Goal: Communication & Community: Answer question/provide support

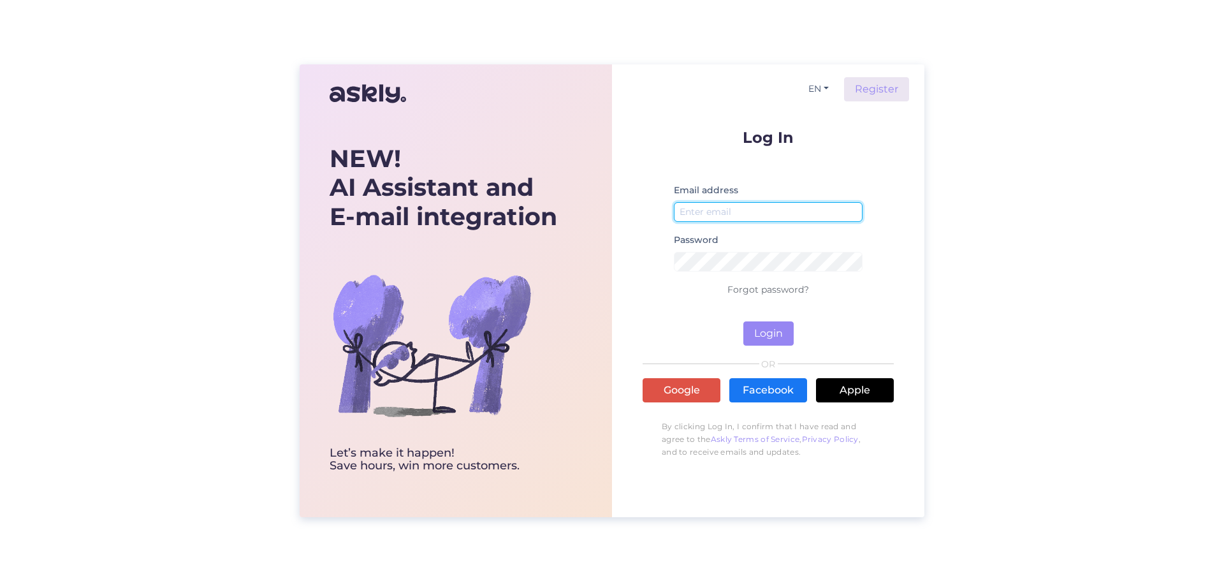
type input "[DOMAIN_NAME][EMAIL_ADDRESS][DOMAIN_NAME]"
click at [774, 346] on div "Log In Email address [DOMAIN_NAME][EMAIL_ADDRESS][DOMAIN_NAME] Password Forgot …" at bounding box center [768, 296] width 251 height 335
click at [777, 335] on button "Login" at bounding box center [769, 333] width 50 height 24
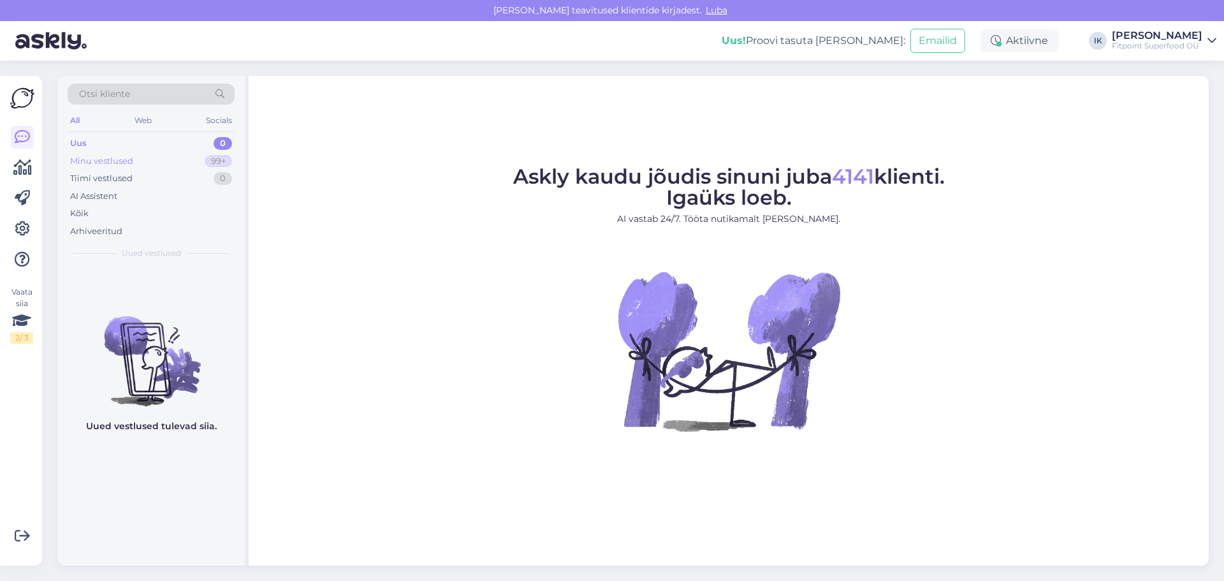
click at [180, 163] on div "Minu vestlused 99+" at bounding box center [151, 161] width 167 height 18
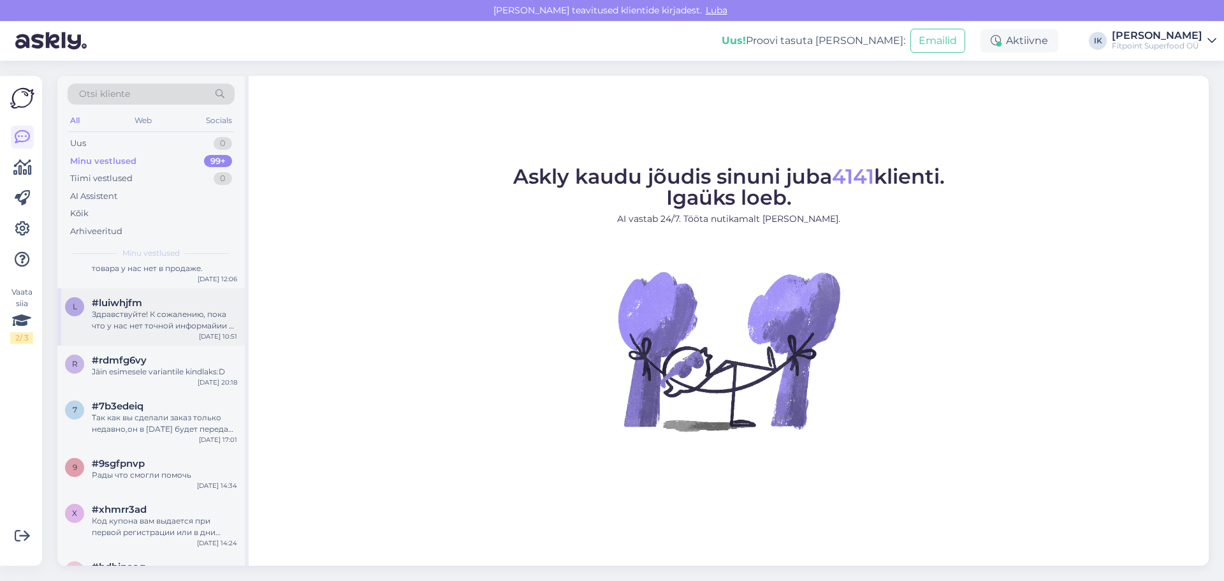
scroll to position [64, 0]
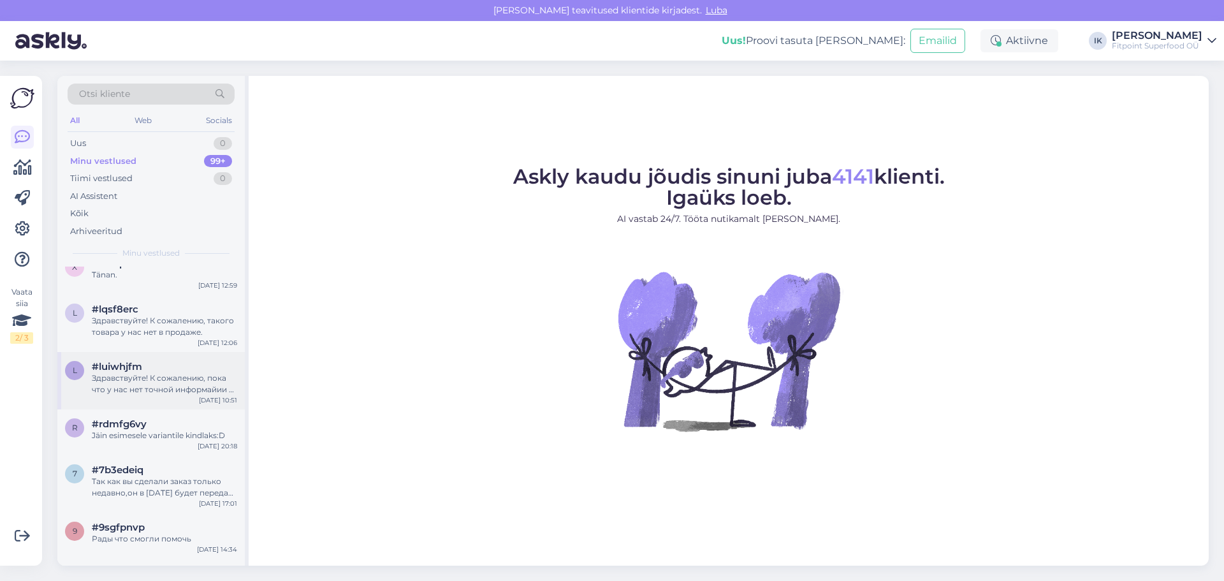
click at [177, 393] on div "Здравствуйте! К сожалению, пока что у нас нет точной информайии о поступлении н…" at bounding box center [164, 383] width 145 height 23
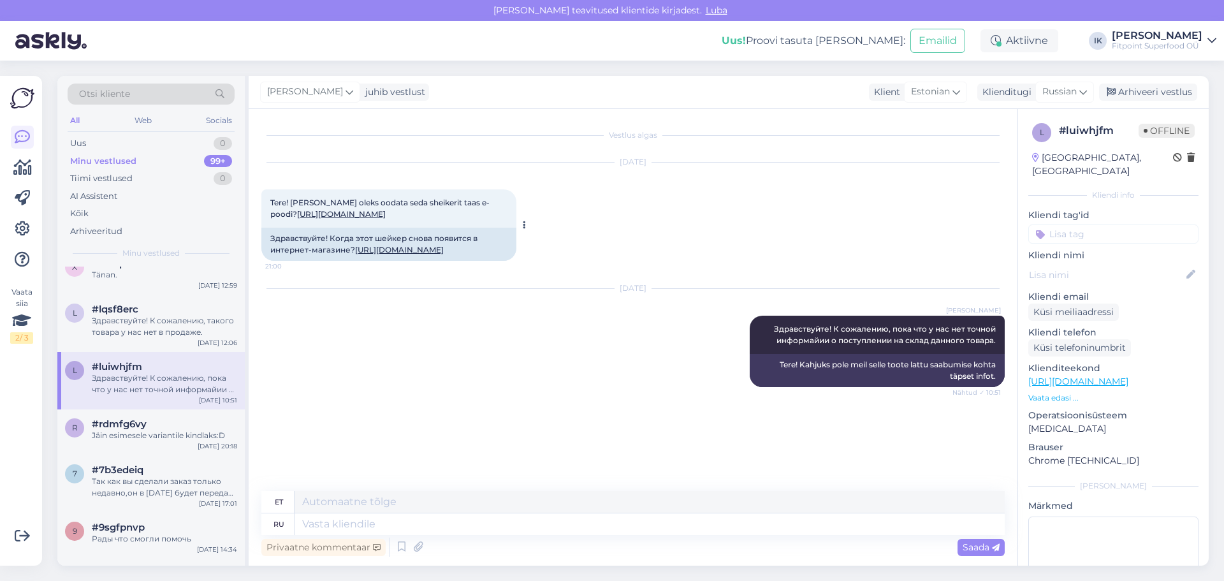
click at [424, 250] on div "Здравствуйте! Когда этот шейкер снова появится в интернет-магазине? [URL][DOMAI…" at bounding box center [388, 244] width 255 height 33
click at [408, 254] on link "[URL][DOMAIN_NAME]" at bounding box center [399, 250] width 89 height 10
click at [148, 330] on div "Здравствуйте! К сожалению, такого товара у нас нет в продаже." at bounding box center [164, 326] width 145 height 23
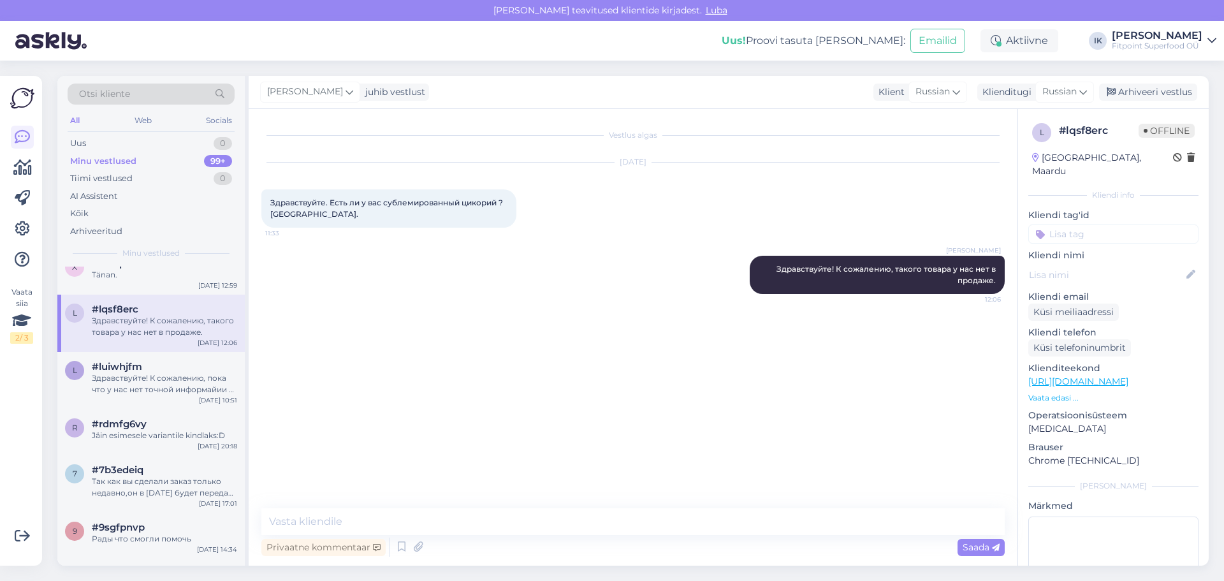
scroll to position [0, 0]
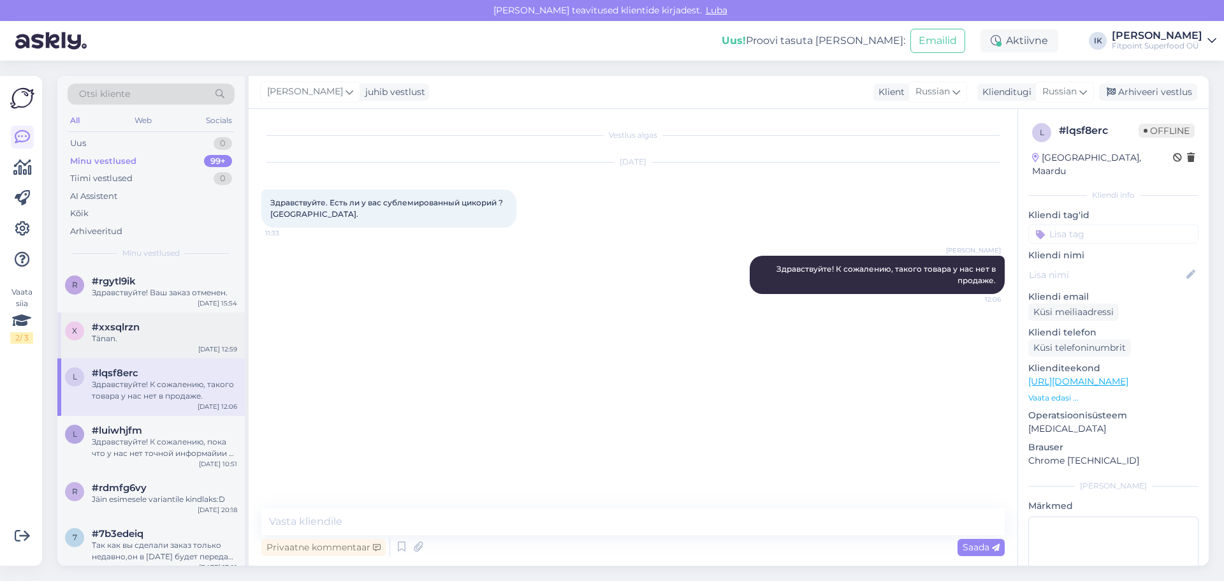
click at [163, 342] on div "Tänan." at bounding box center [164, 338] width 145 height 11
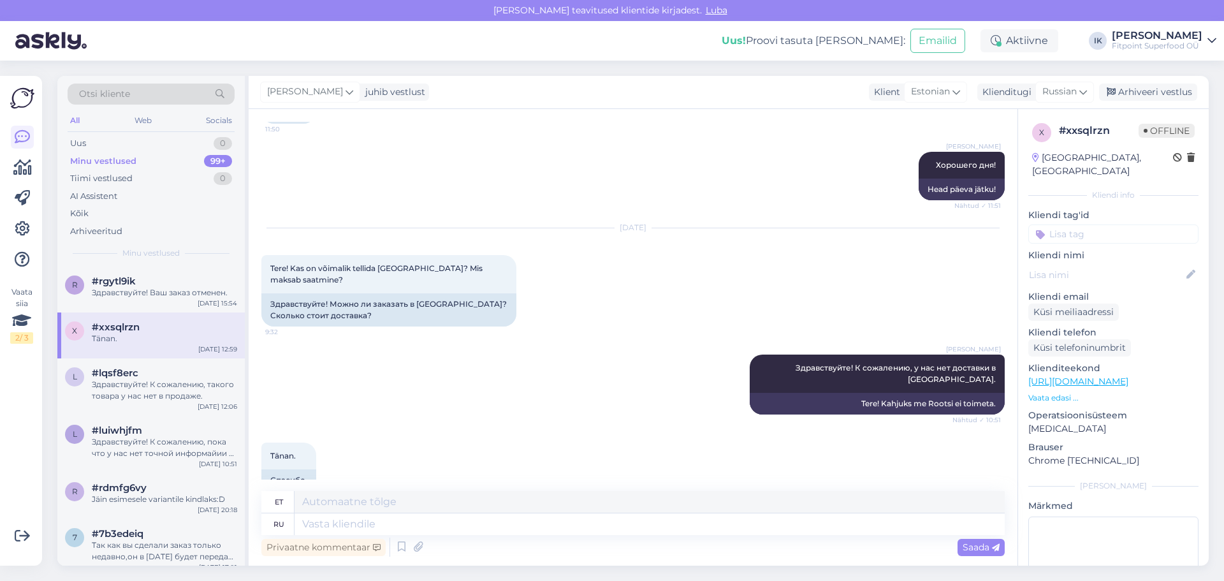
scroll to position [381, 0]
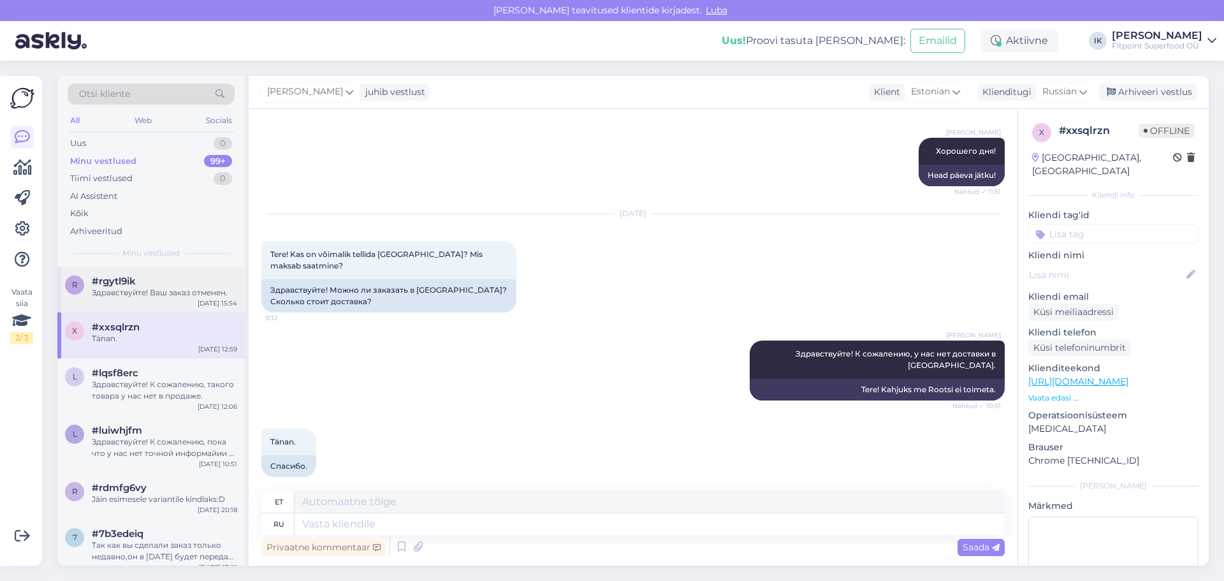
click at [176, 285] on div "#rgytl9ik" at bounding box center [164, 281] width 145 height 11
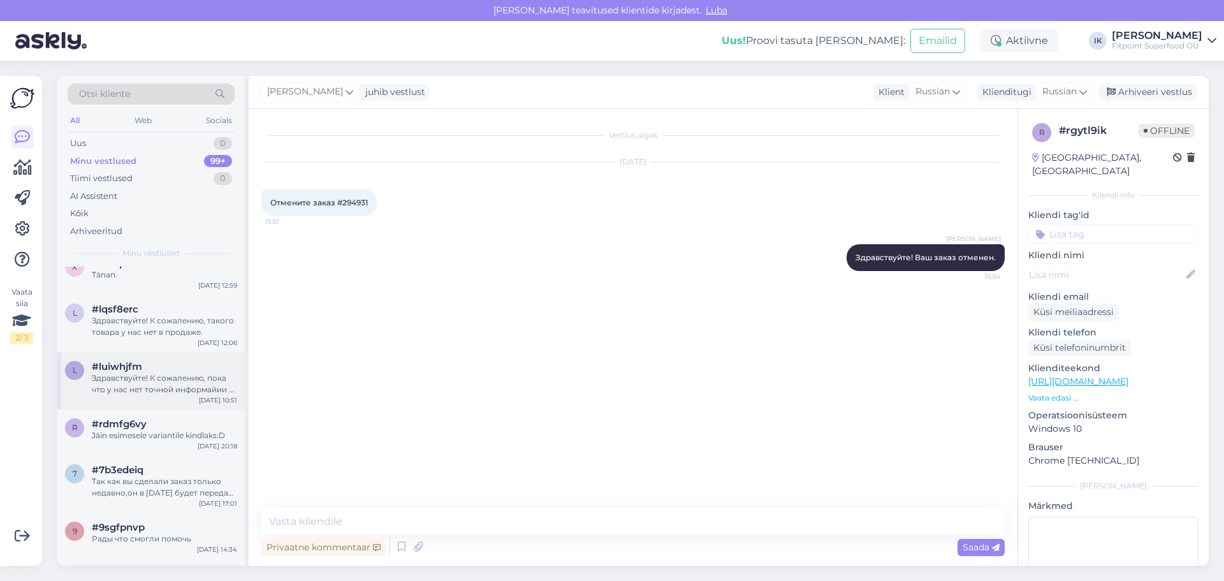
scroll to position [191, 0]
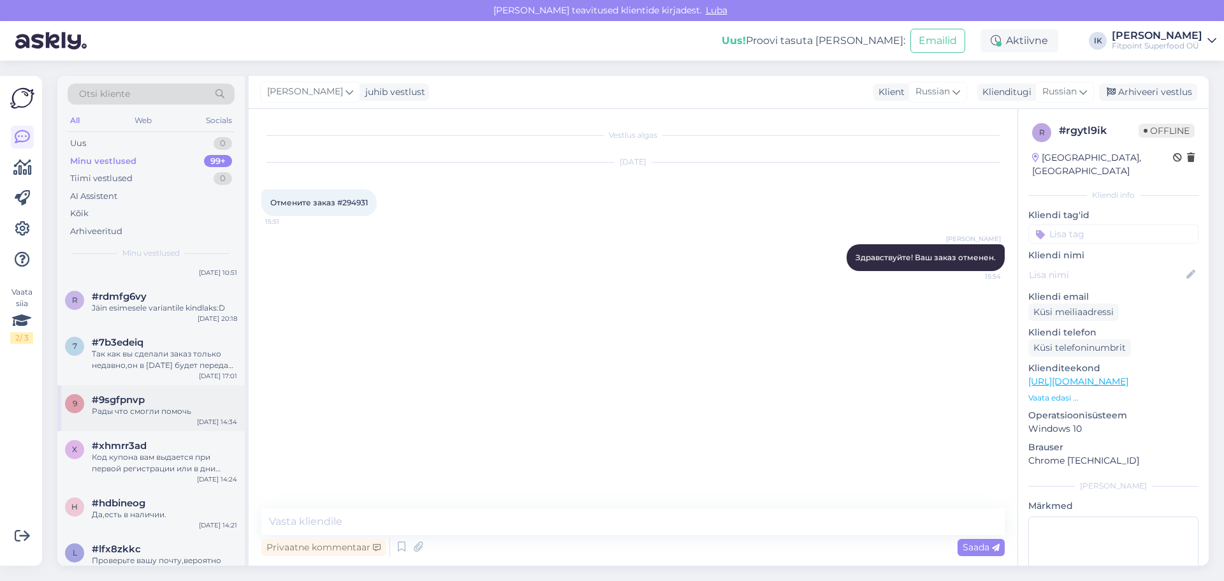
click at [174, 413] on div "Рады что смогли помочь" at bounding box center [164, 411] width 145 height 11
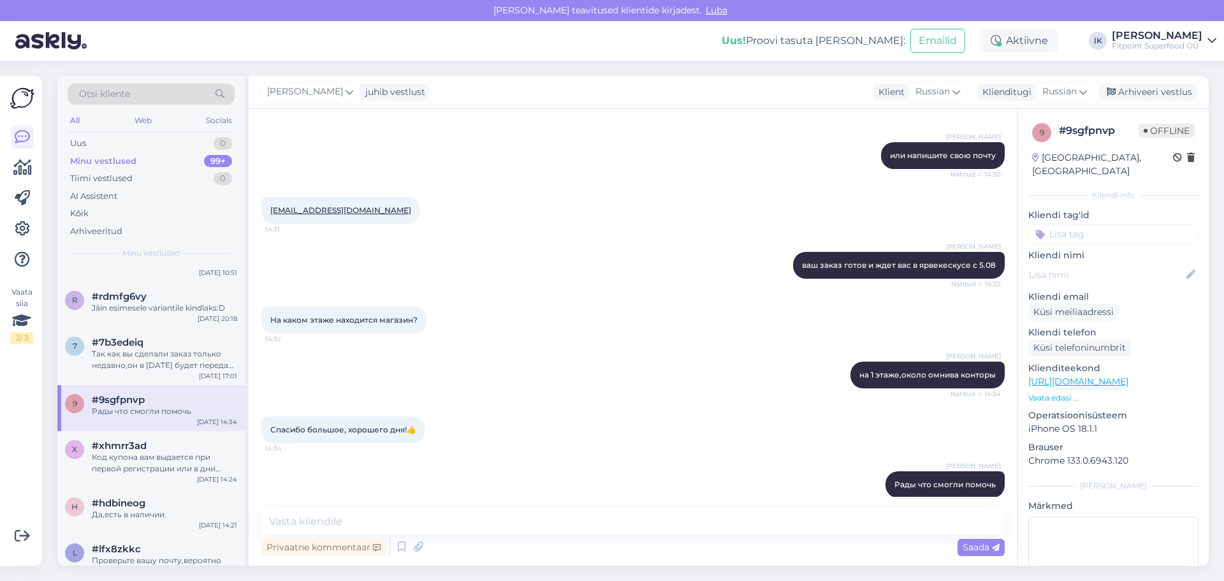
scroll to position [293, 0]
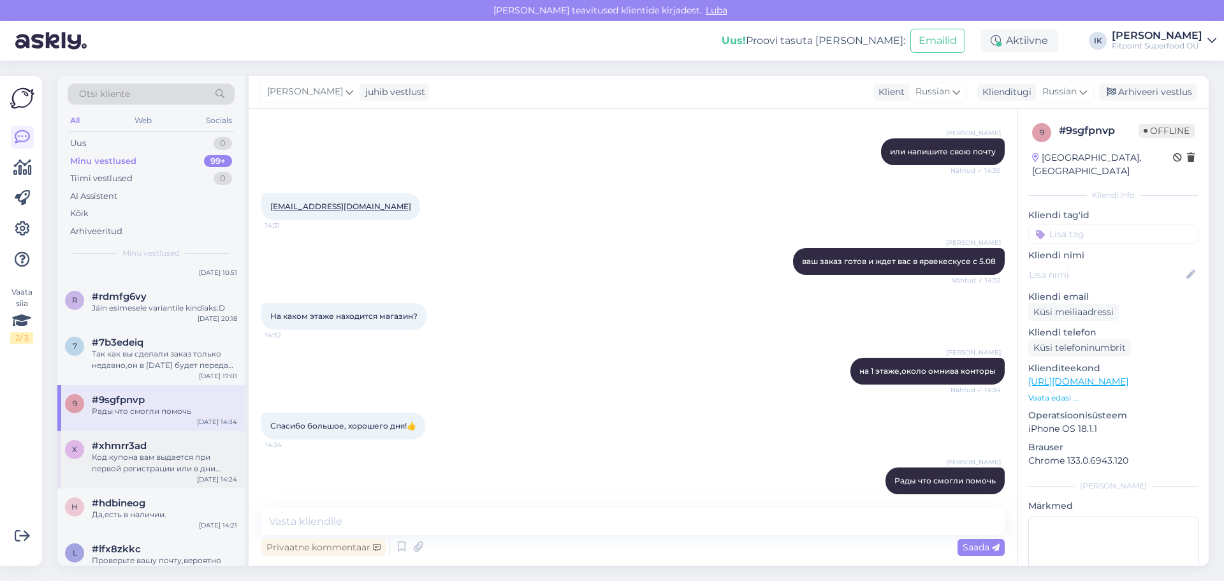
click at [152, 455] on div "Код купона вам выдается при первой регистрации или в дни компании приходит по Э…" at bounding box center [164, 463] width 145 height 23
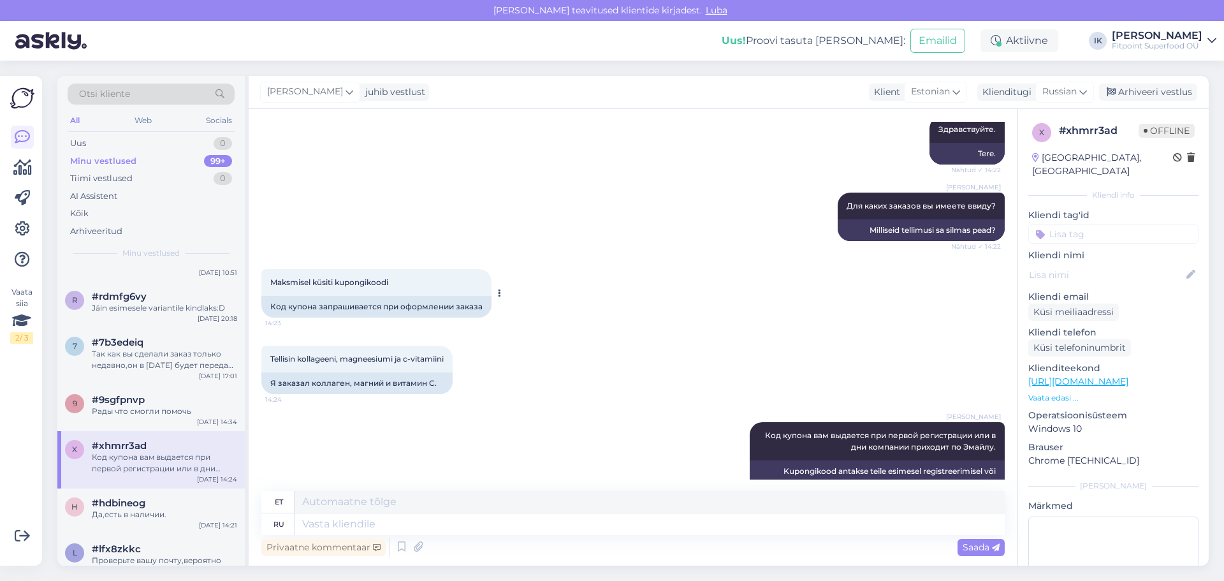
scroll to position [189, 0]
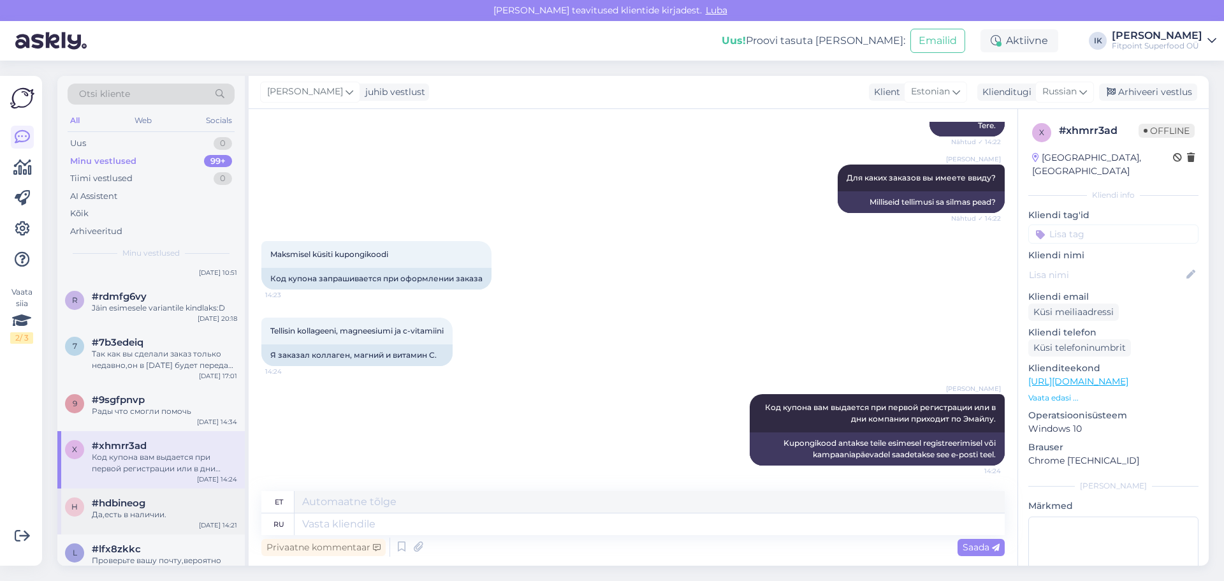
click at [191, 529] on div "h #hdbineog Да,есть в наличии. [DATE] 14:21" at bounding box center [150, 512] width 187 height 46
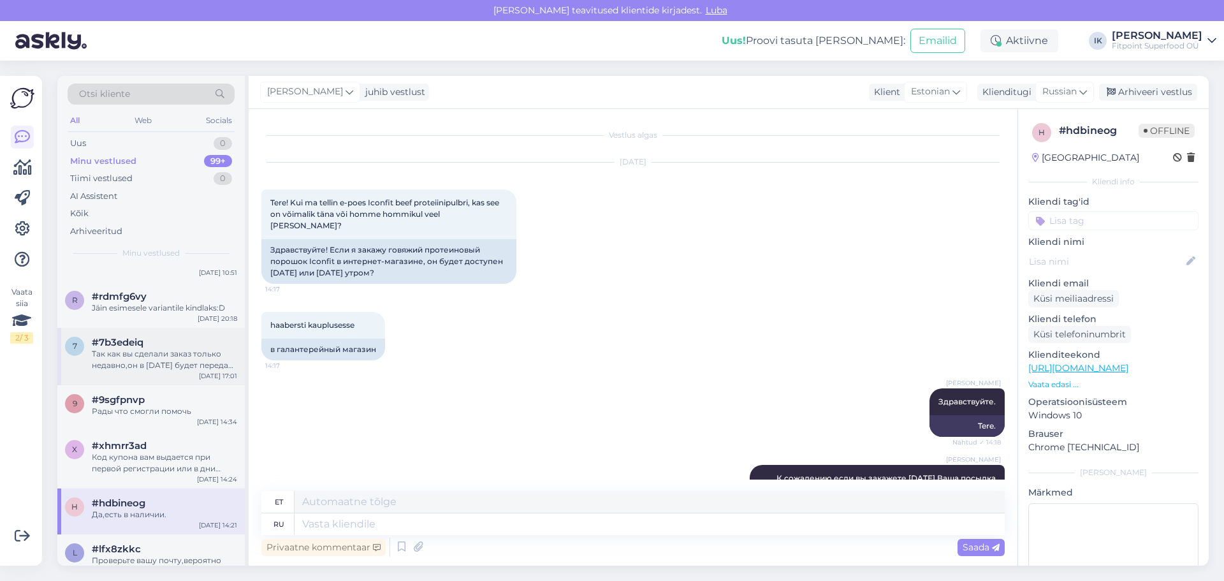
scroll to position [255, 0]
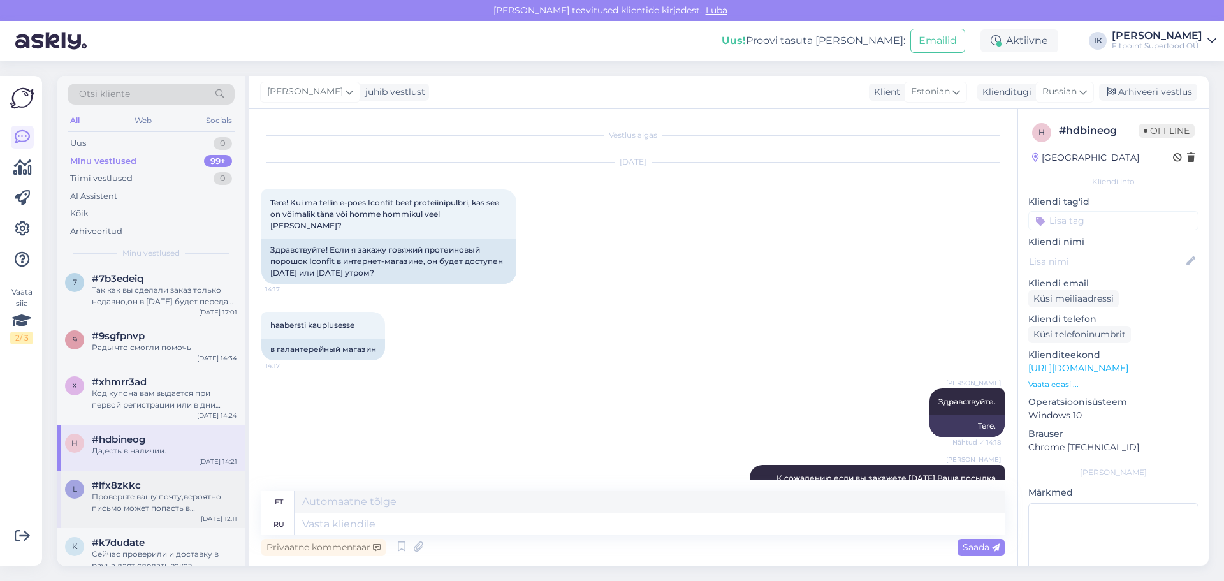
click at [173, 482] on div "#lfx8zkkc" at bounding box center [164, 485] width 145 height 11
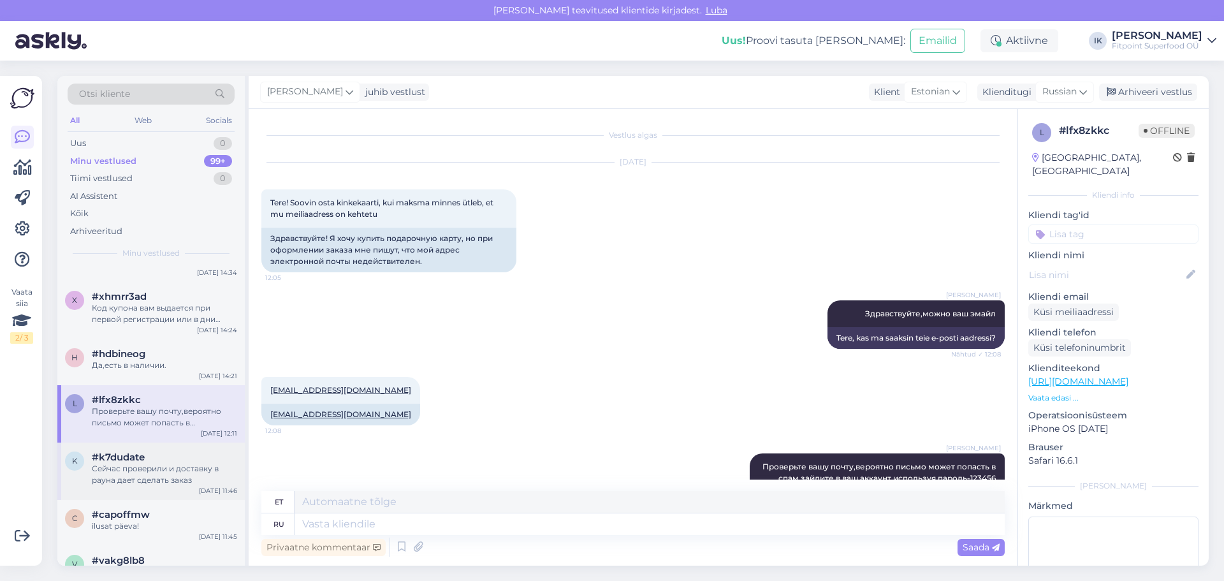
scroll to position [446, 0]
